Goal: Navigation & Orientation: Go to known website

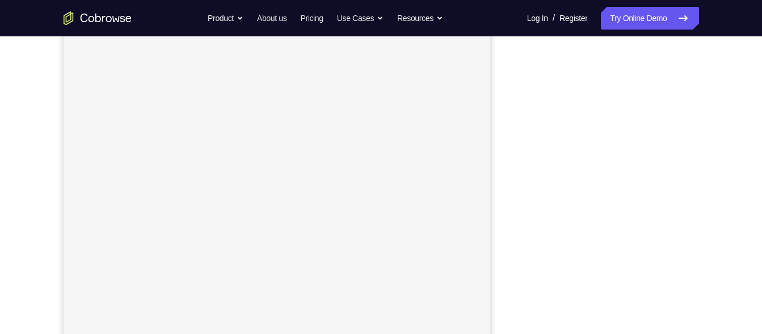
scroll to position [160, 0]
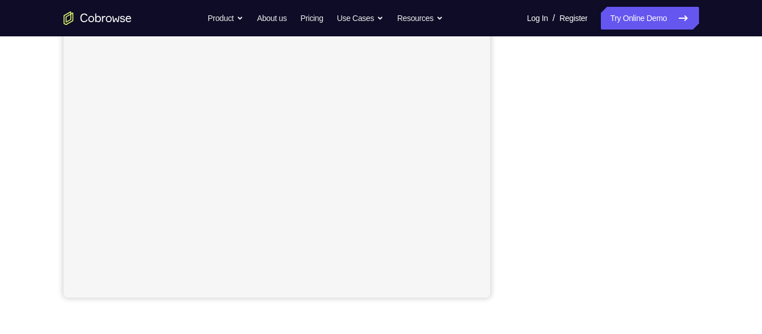
click at [696, 145] on div at bounding box center [608, 123] width 182 height 349
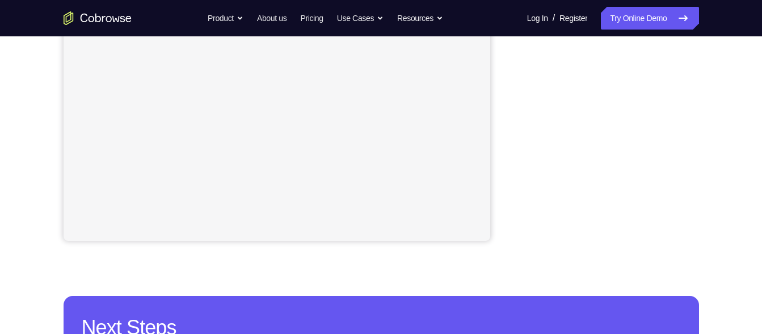
click at [722, 113] on div "Your Support Agent Your Customer Web iOS Android Next Steps We’d be happy to gi…" at bounding box center [381, 123] width 726 height 748
click at [713, 168] on div "Your Support Agent Your Customer Web iOS Android Next Steps We’d be happy to gi…" at bounding box center [381, 123] width 726 height 748
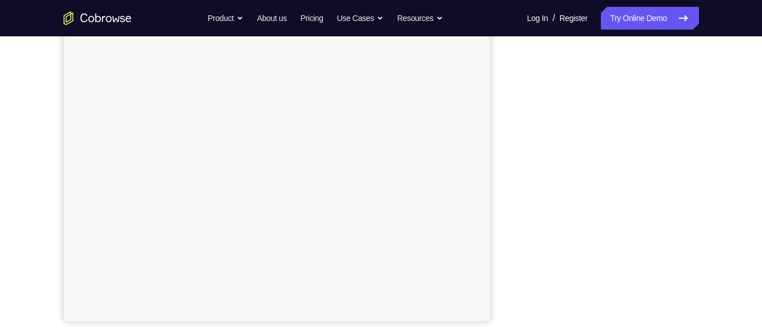
scroll to position [206, 0]
